Goal: Communication & Community: Connect with others

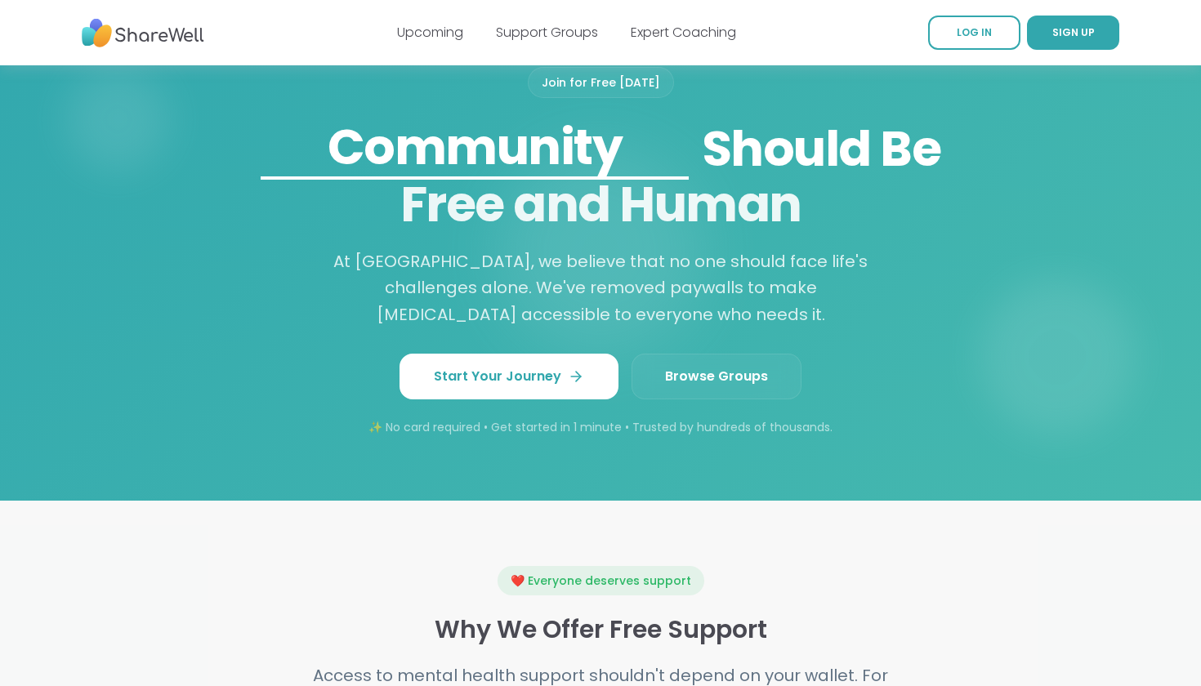
scroll to position [1341, 0]
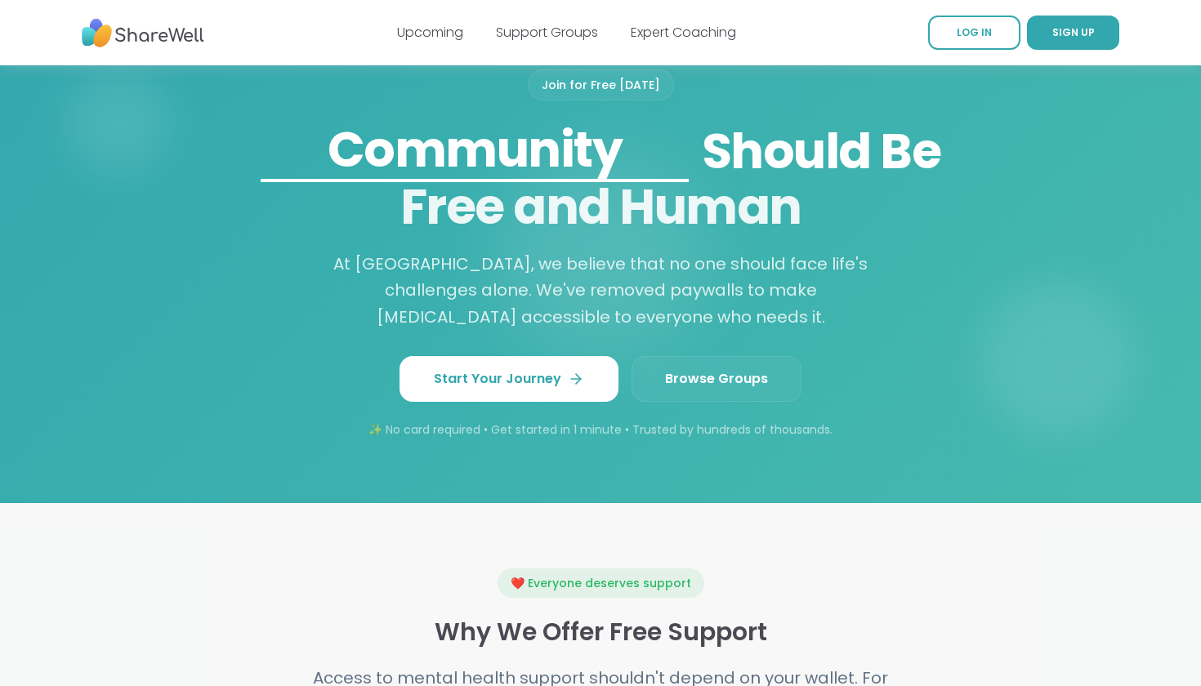
click at [719, 366] on link "Browse Groups" at bounding box center [717, 379] width 170 height 46
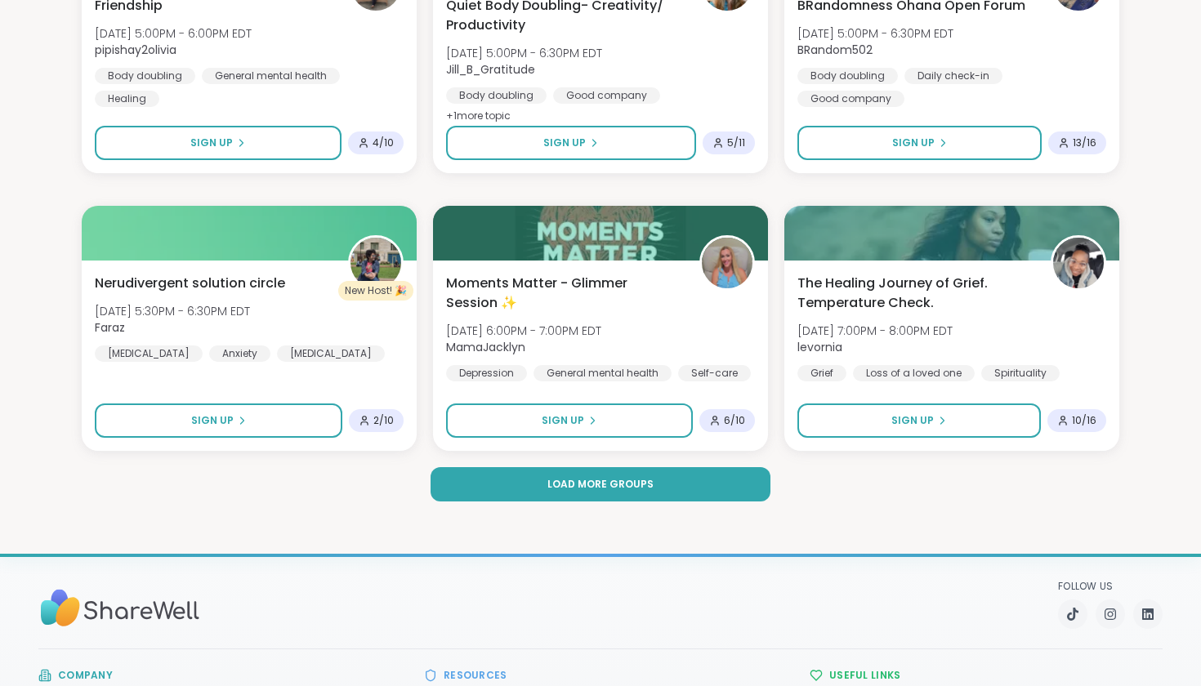
scroll to position [3091, 0]
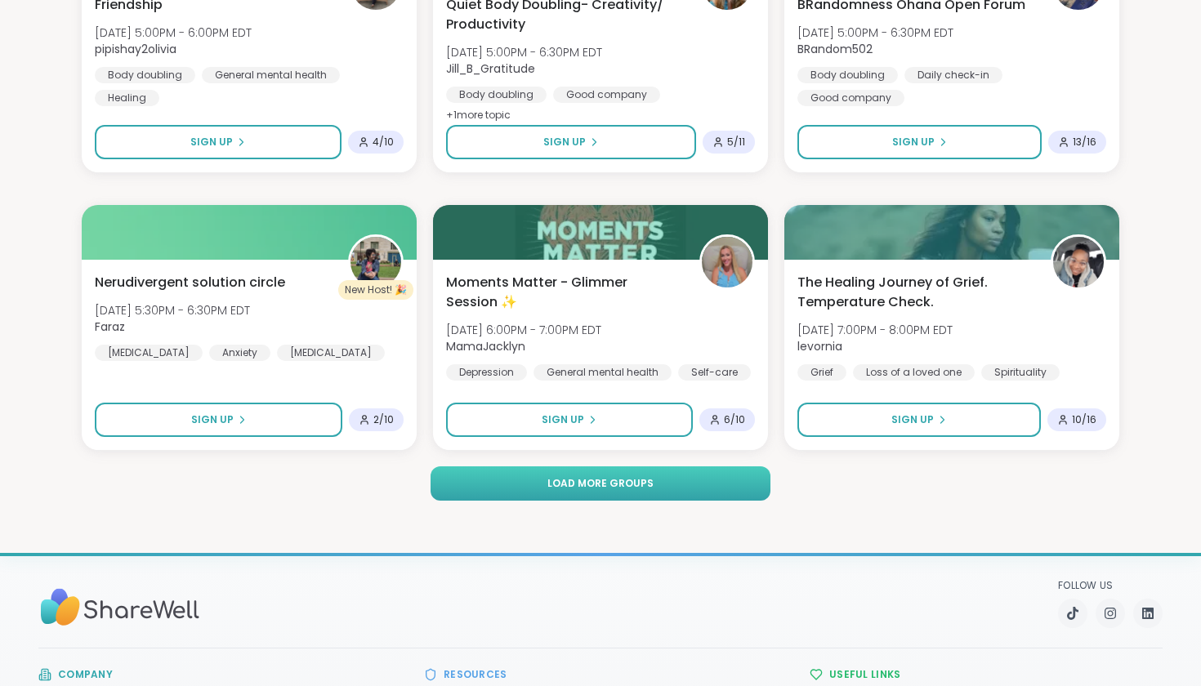
click at [720, 488] on button "Load more groups" at bounding box center [600, 484] width 339 height 34
click at [697, 485] on button "Load more groups" at bounding box center [600, 484] width 339 height 34
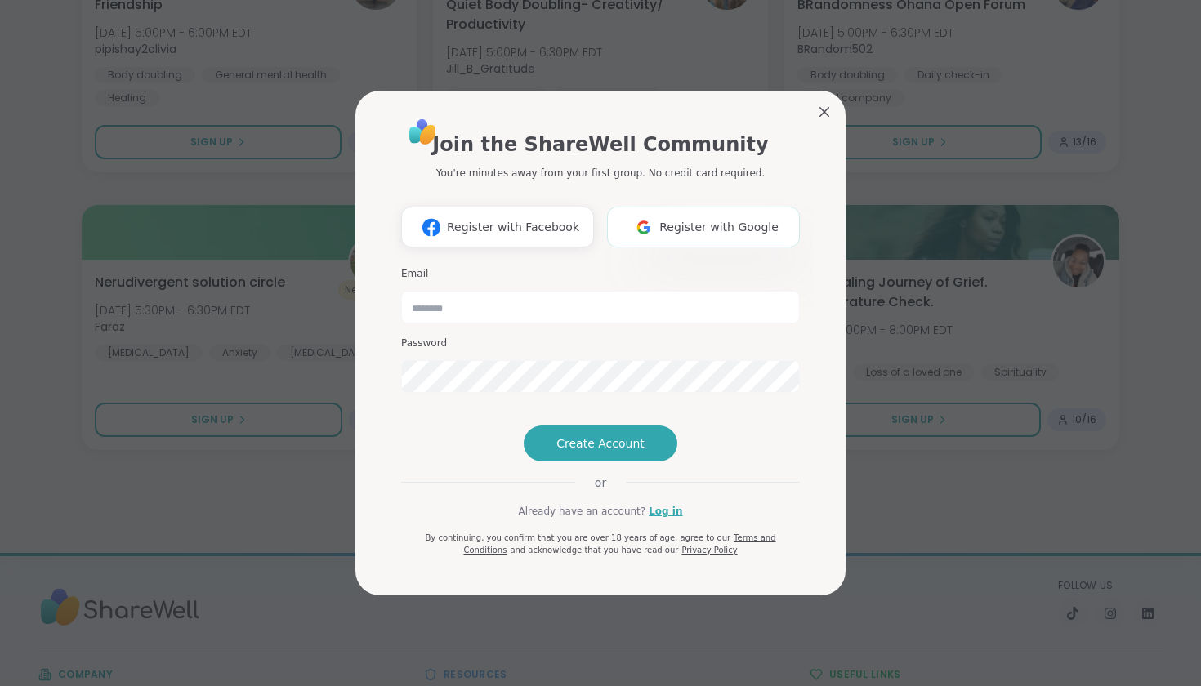
click at [721, 219] on span "Register with Google" at bounding box center [718, 227] width 119 height 17
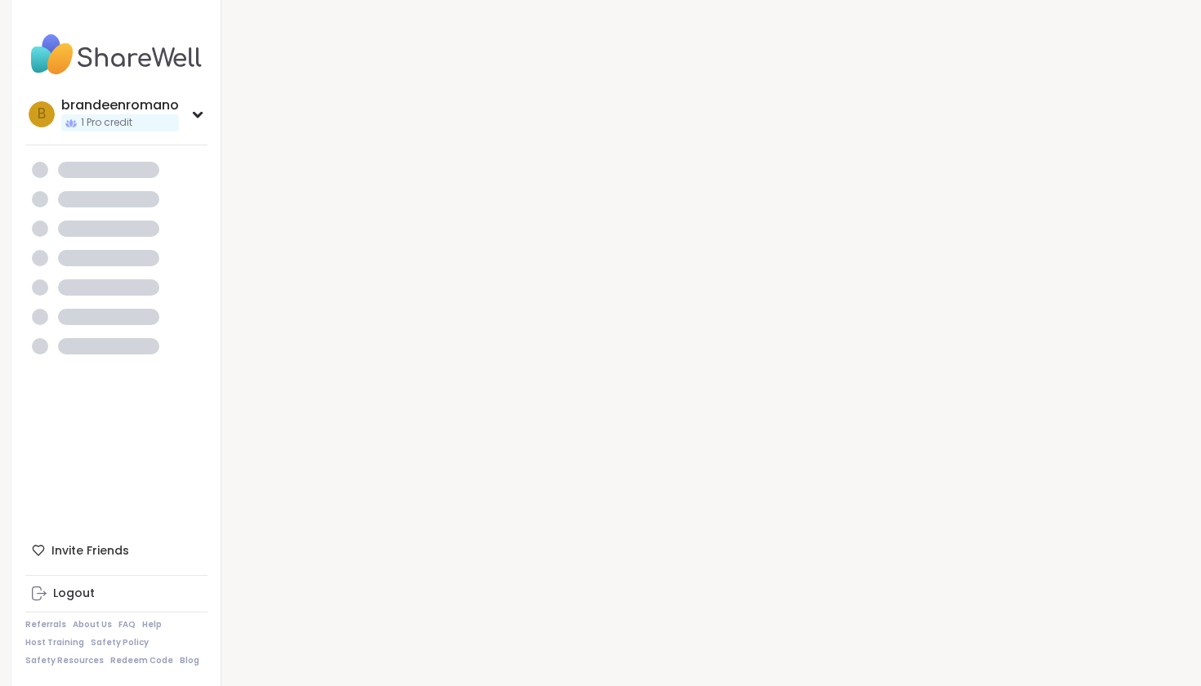
scroll to position [16, 0]
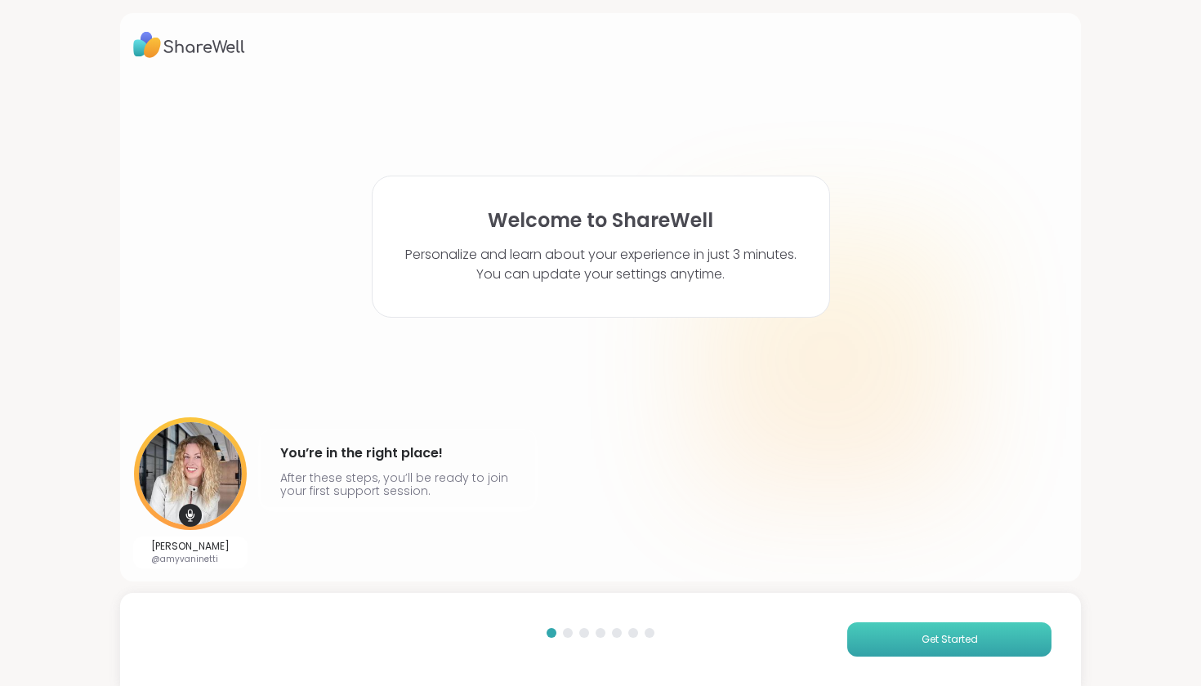
click at [900, 653] on button "Get Started" at bounding box center [949, 640] width 204 height 34
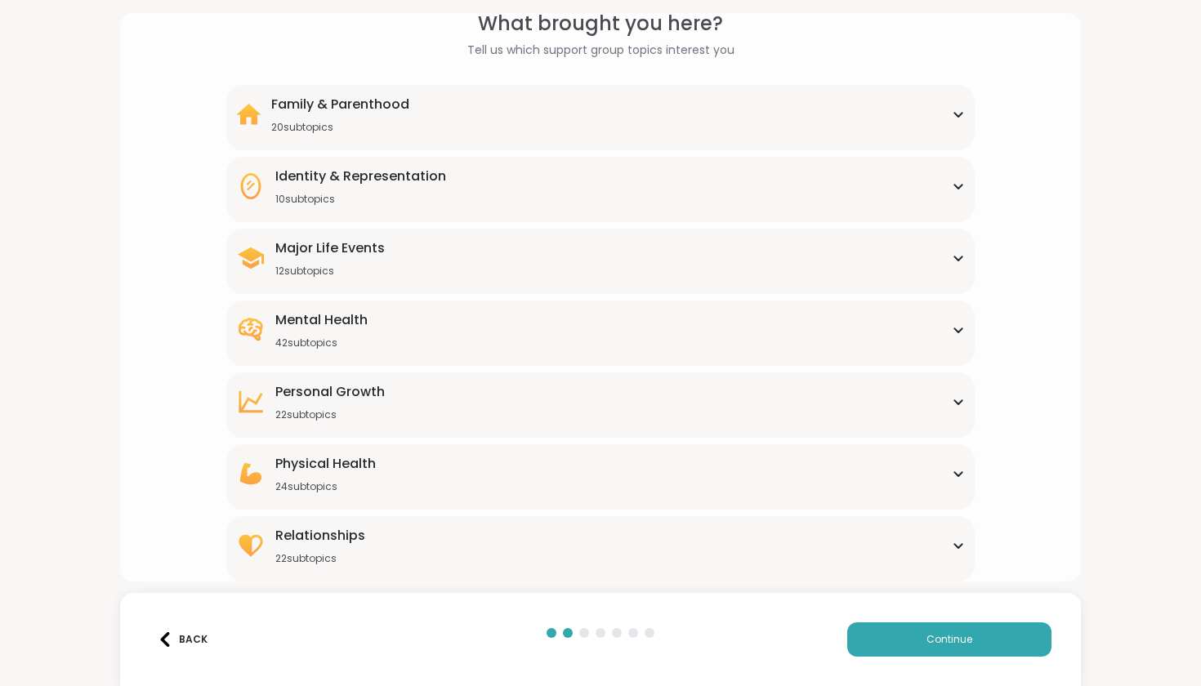
click at [530, 335] on div "Mental Health 42 subtopics" at bounding box center [600, 329] width 728 height 39
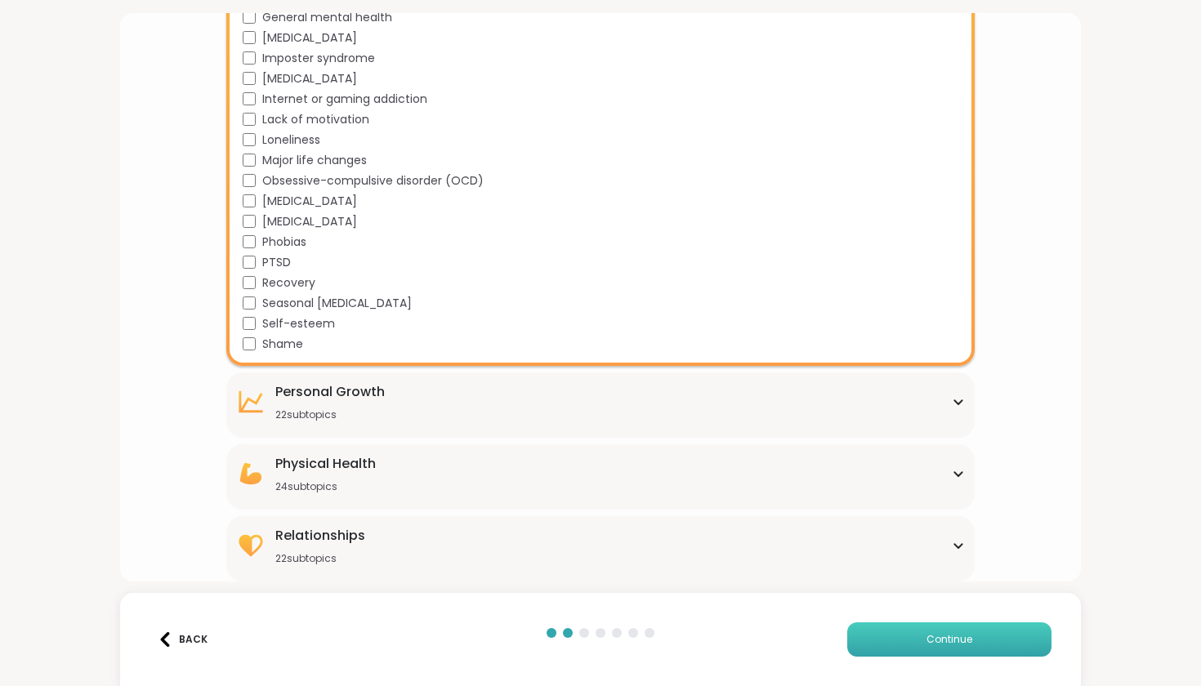
click at [935, 643] on span "Continue" at bounding box center [949, 639] width 46 height 15
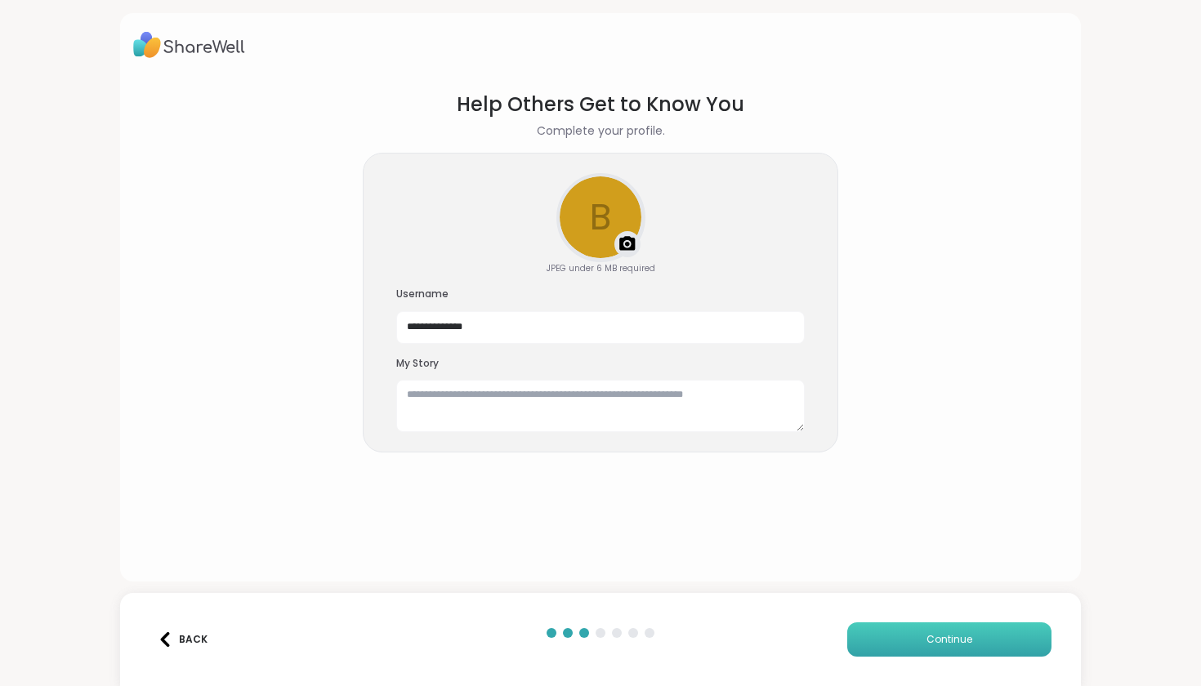
click at [935, 643] on span "Continue" at bounding box center [949, 639] width 46 height 15
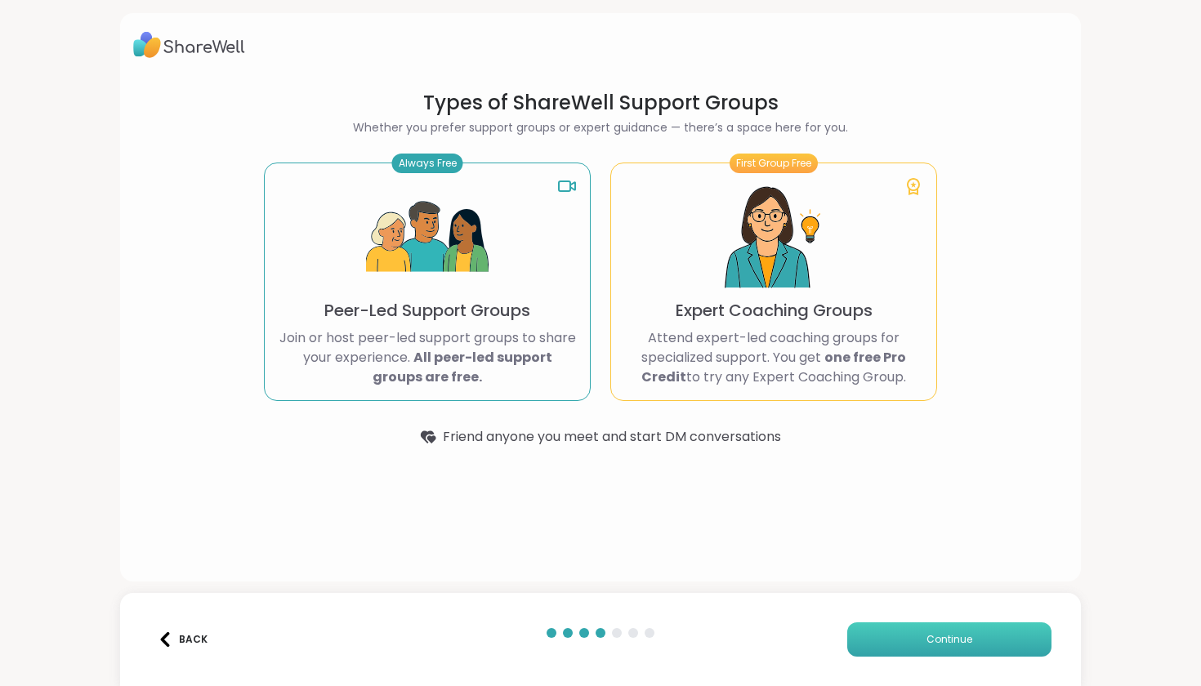
click at [924, 654] on button "Continue" at bounding box center [949, 640] width 204 height 34
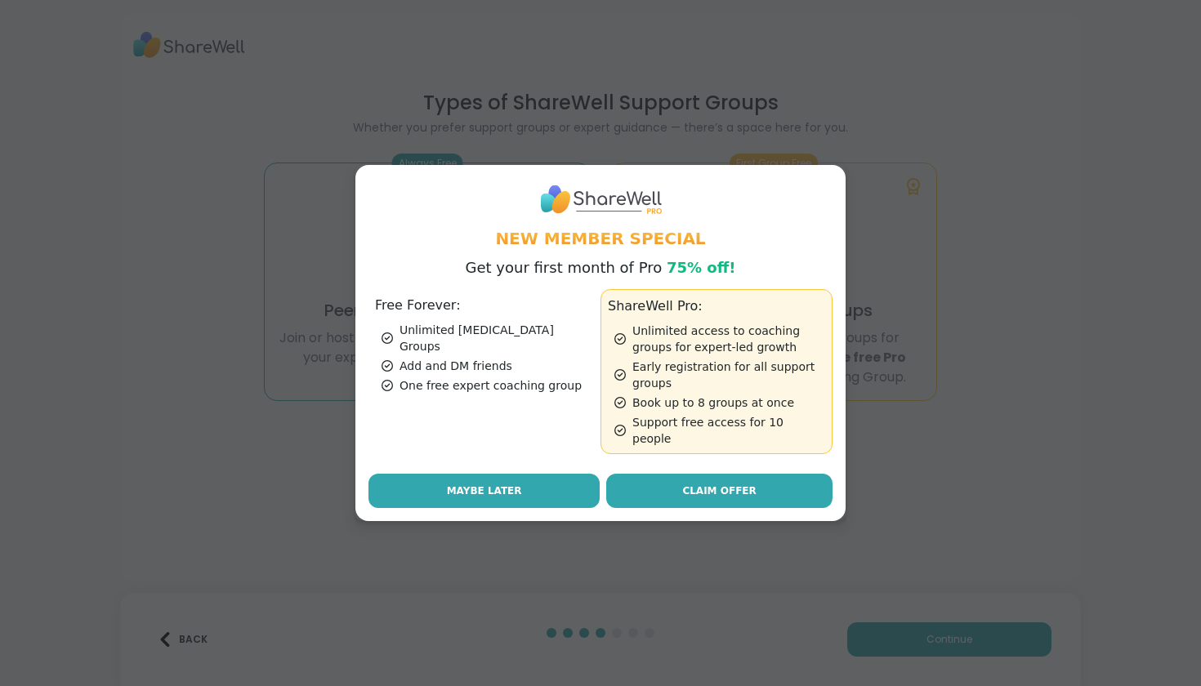
click at [583, 478] on button "Maybe Later" at bounding box center [483, 491] width 231 height 34
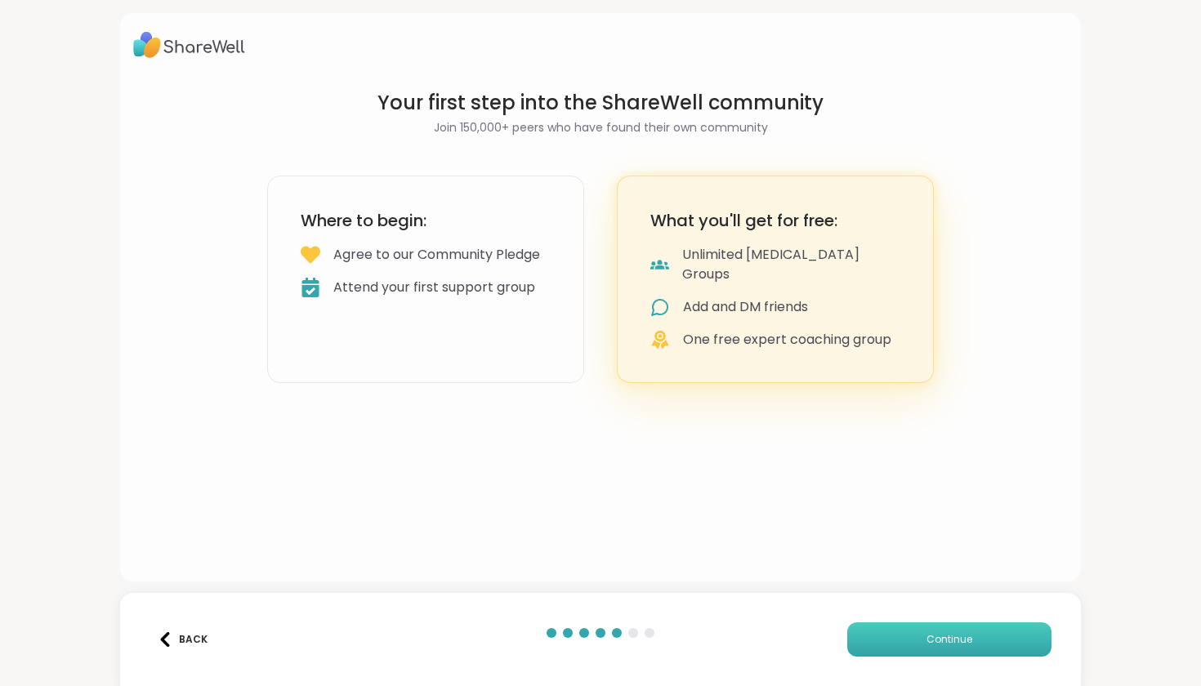
click at [943, 646] on span "Continue" at bounding box center [949, 639] width 46 height 15
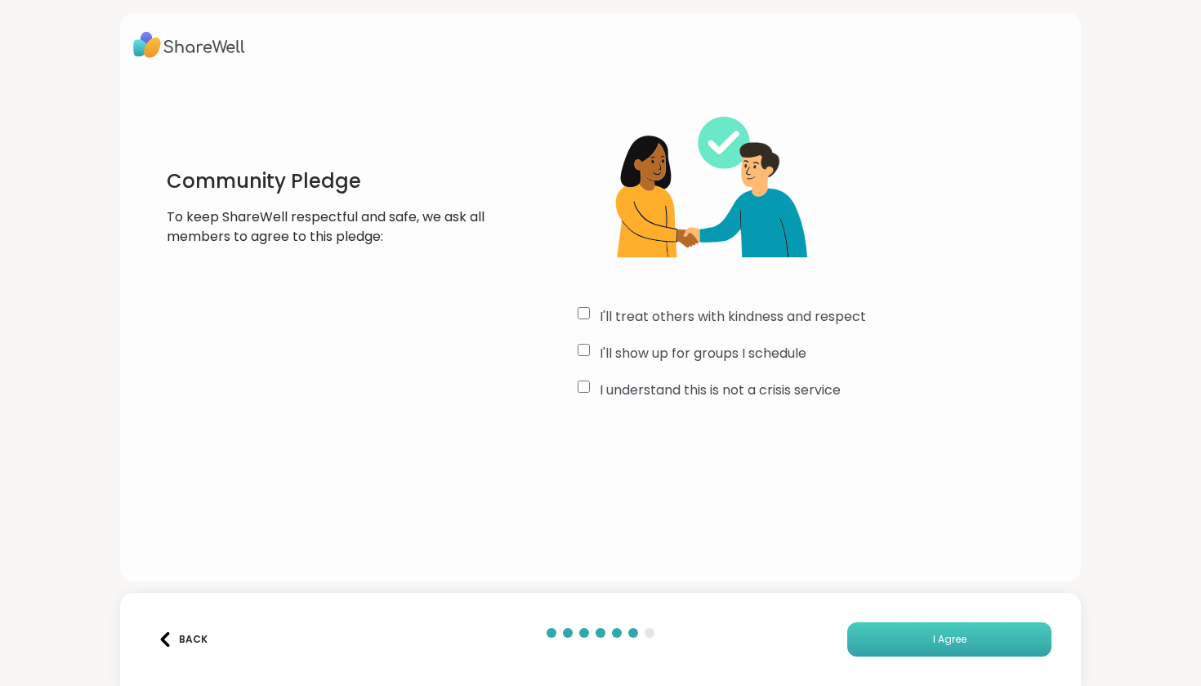
click at [908, 639] on button "I Agree" at bounding box center [949, 640] width 204 height 34
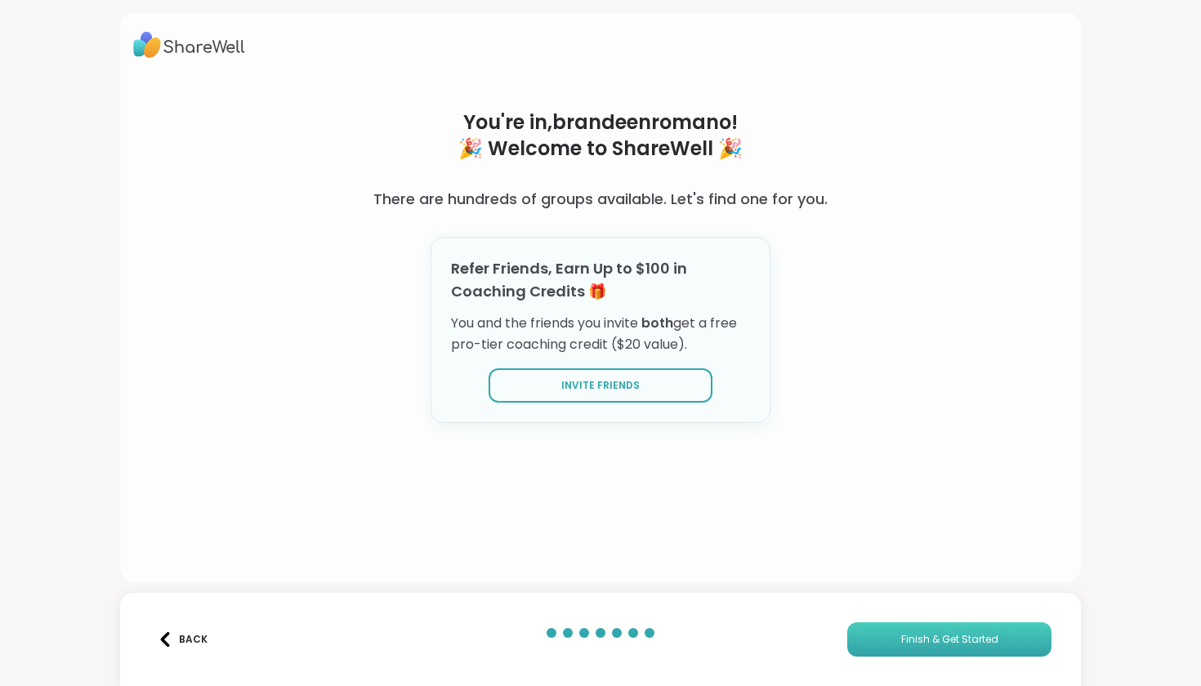
click at [896, 641] on button "Finish & Get Started" at bounding box center [949, 640] width 204 height 34
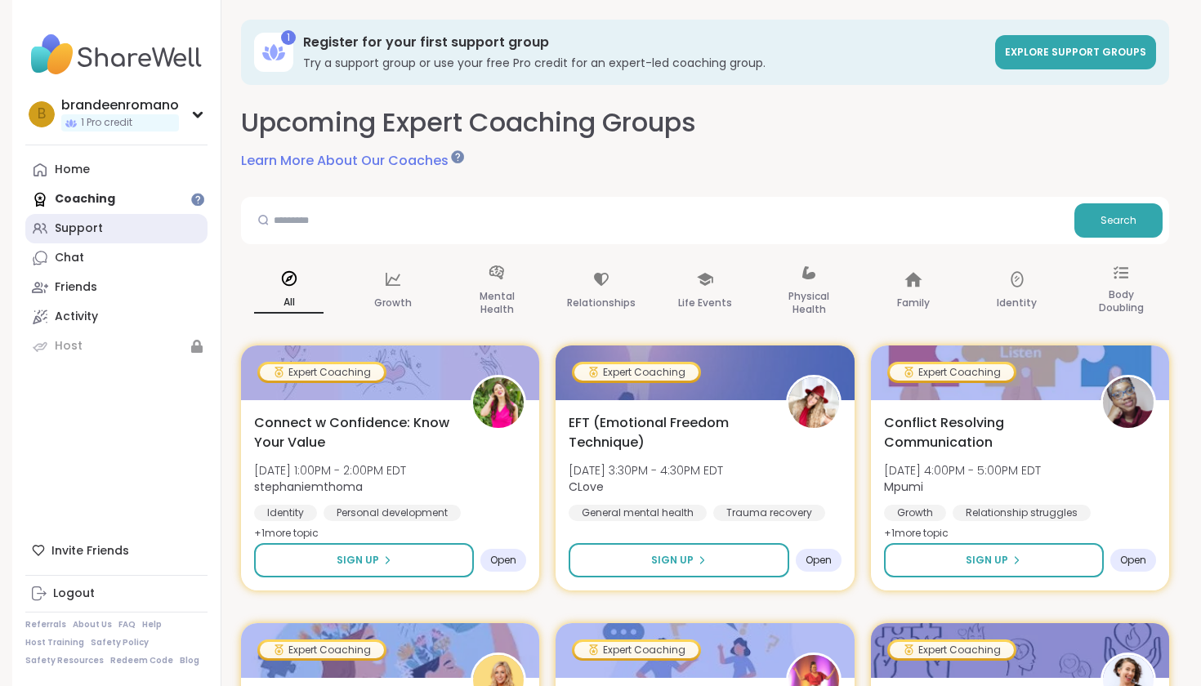
click at [137, 221] on link "Support" at bounding box center [116, 228] width 182 height 29
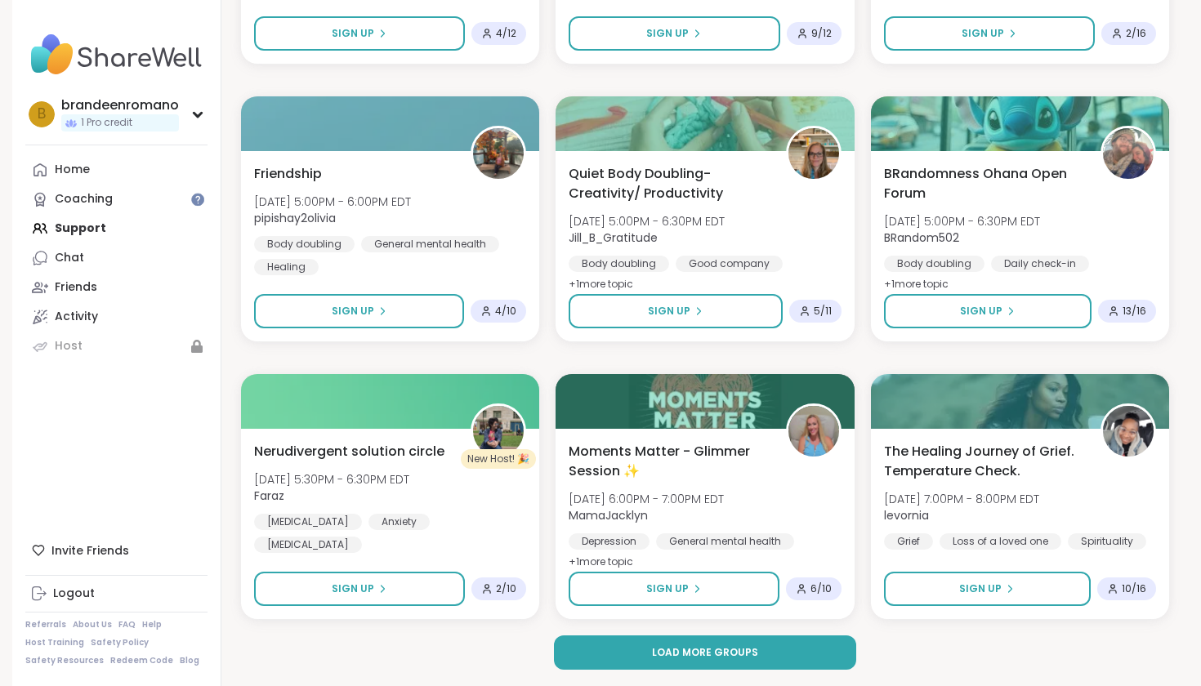
scroll to position [2997, 0]
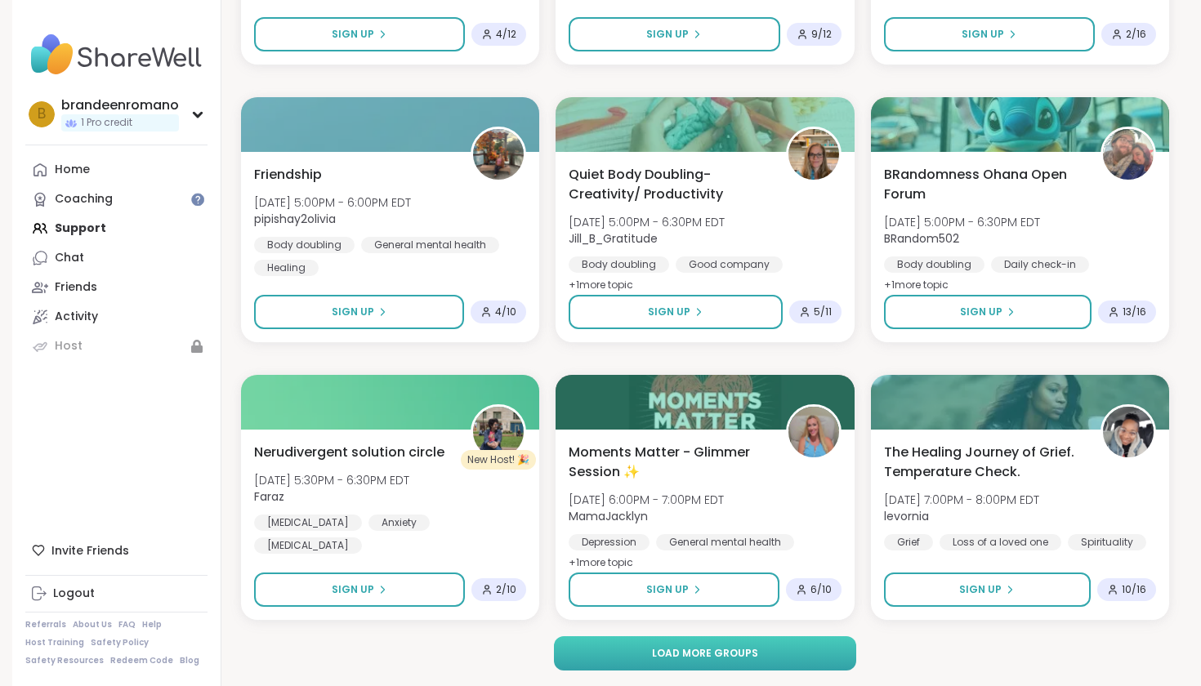
click at [663, 658] on span "Load more groups" at bounding box center [705, 653] width 106 height 15
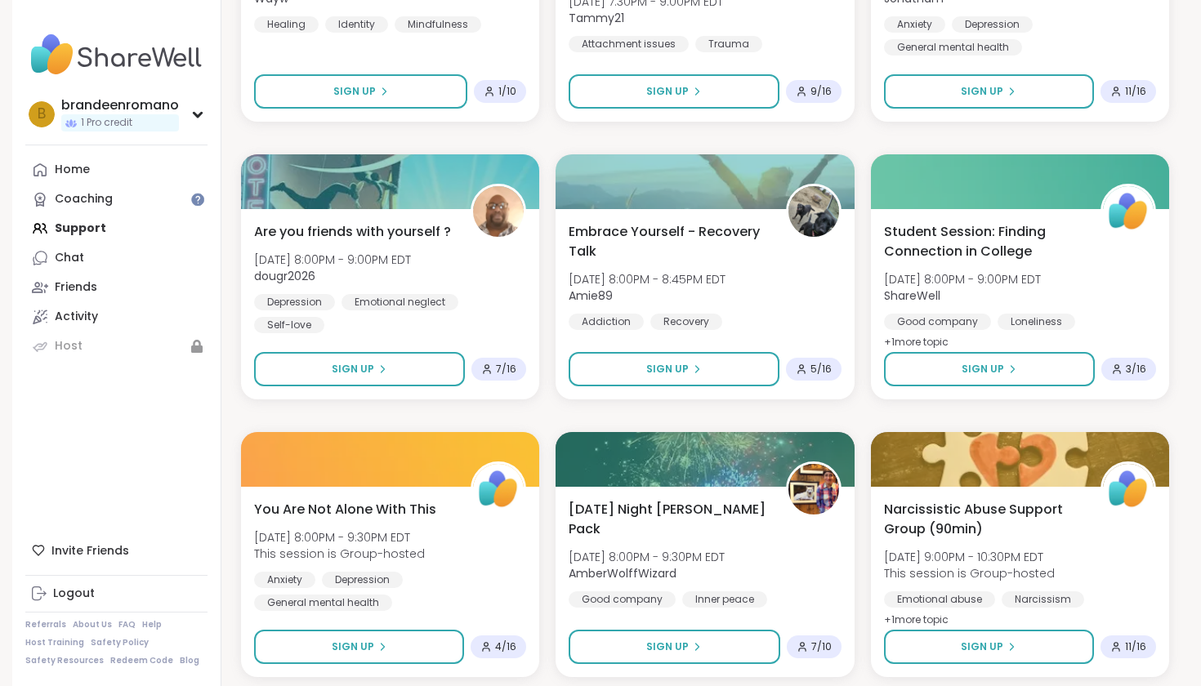
scroll to position [4055, 0]
